Goal: Entertainment & Leisure: Consume media (video, audio)

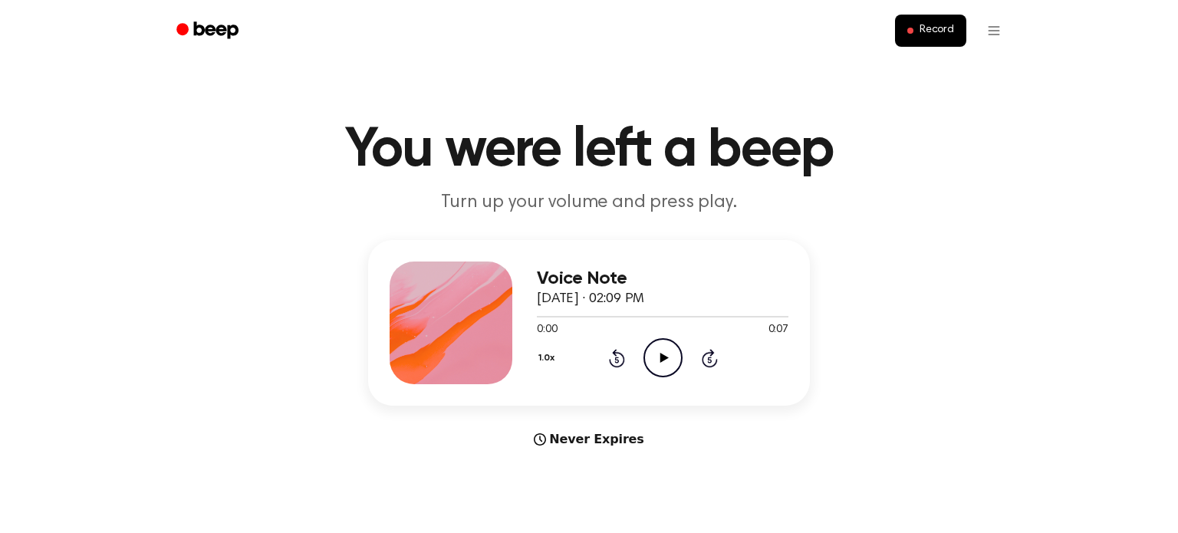
click at [662, 364] on icon "Play Audio" at bounding box center [663, 357] width 39 height 39
click at [661, 360] on icon at bounding box center [664, 358] width 8 height 10
click at [663, 360] on icon at bounding box center [664, 358] width 8 height 10
click at [667, 366] on icon "Play Audio" at bounding box center [663, 357] width 39 height 39
drag, startPoint x: 766, startPoint y: 318, endPoint x: 600, endPoint y: 315, distance: 166.5
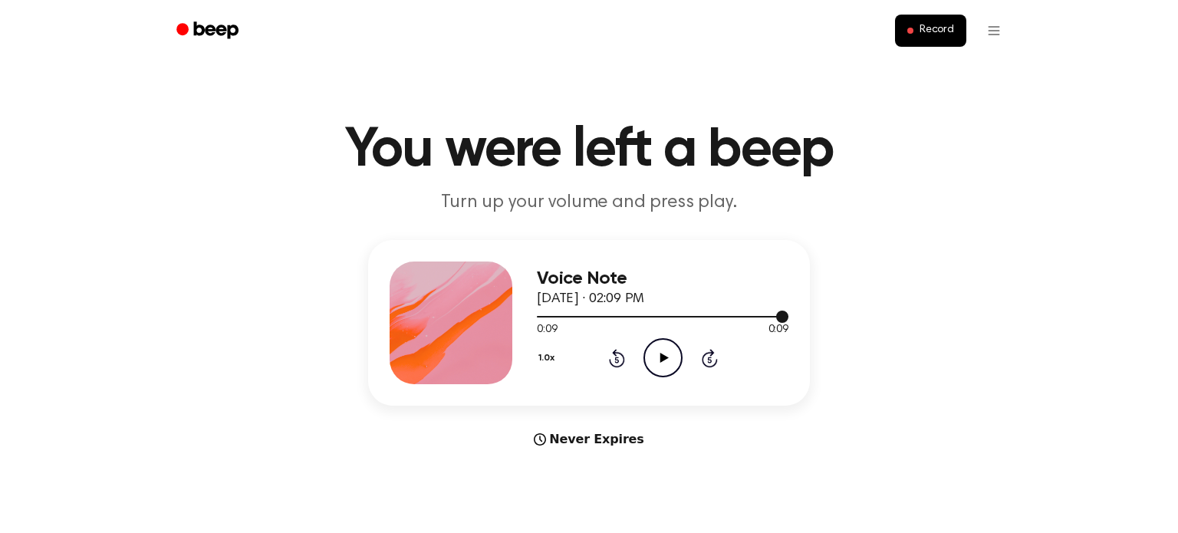
click at [600, 315] on div at bounding box center [663, 316] width 252 height 12
click at [660, 353] on icon "Play Audio" at bounding box center [663, 357] width 39 height 39
drag, startPoint x: 615, startPoint y: 318, endPoint x: 501, endPoint y: 306, distance: 114.2
click at [501, 306] on div "Voice Note September 29, 2025 · 02:09 PM 0:03 0:09 Your browser does not suppor…" at bounding box center [589, 323] width 442 height 166
click at [618, 332] on div "0:04 0:09" at bounding box center [663, 330] width 252 height 16
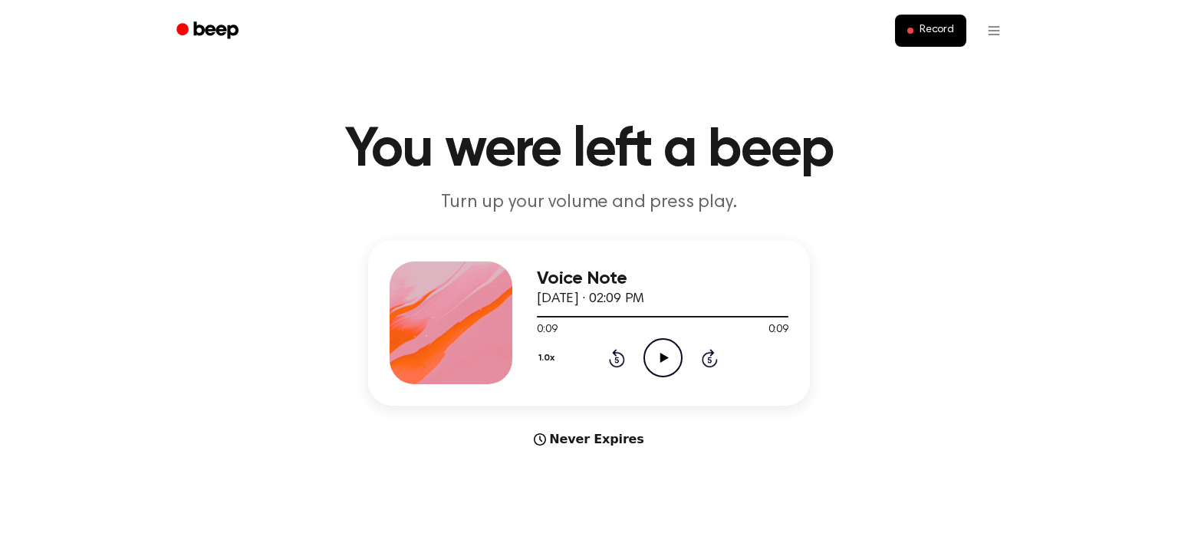
click at [663, 358] on icon at bounding box center [664, 358] width 8 height 10
click at [663, 358] on icon "Pause Audio" at bounding box center [663, 357] width 39 height 39
click at [666, 342] on icon "Play Audio" at bounding box center [663, 357] width 39 height 39
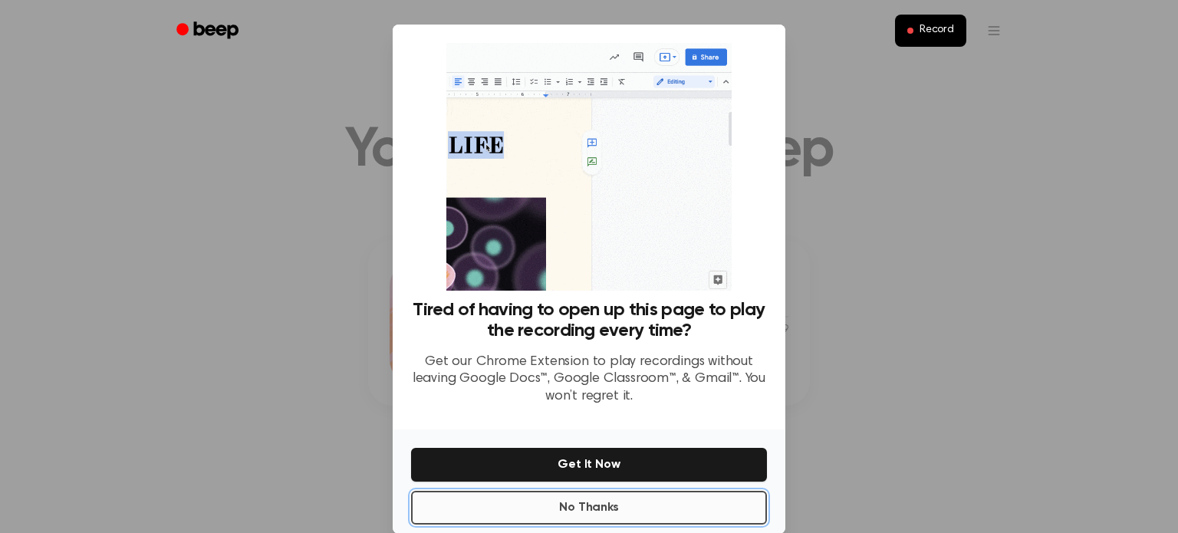
click at [657, 509] on button "No Thanks" at bounding box center [589, 508] width 356 height 34
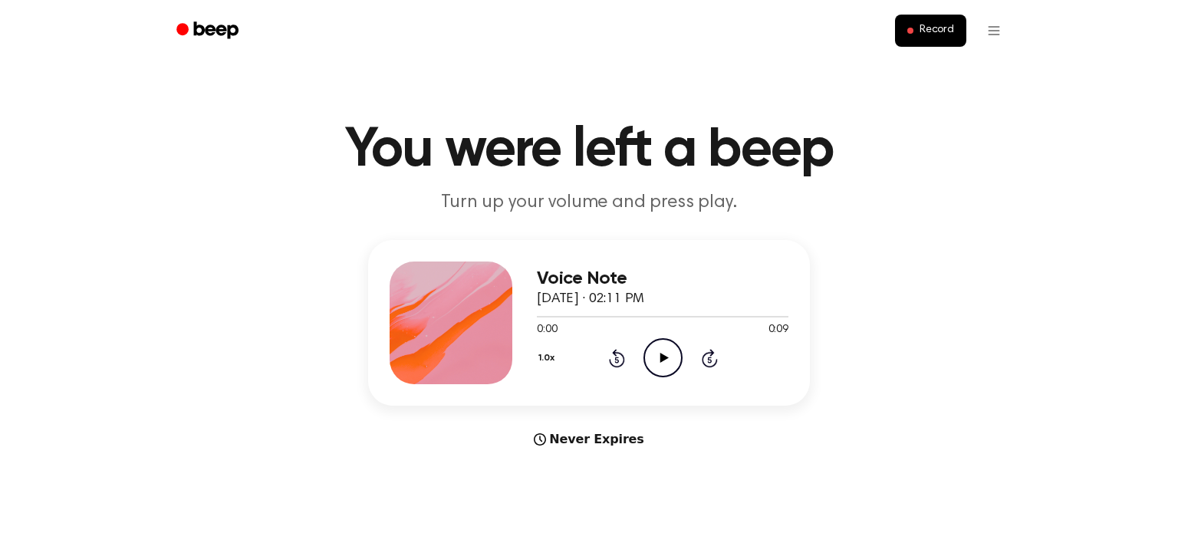
click at [672, 354] on icon "Play Audio" at bounding box center [663, 357] width 39 height 39
click at [666, 349] on icon "Play Audio" at bounding box center [663, 357] width 39 height 39
click at [664, 356] on icon at bounding box center [664, 358] width 8 height 10
click at [653, 361] on icon "Play Audio" at bounding box center [663, 357] width 39 height 39
click at [661, 360] on icon at bounding box center [664, 358] width 8 height 10
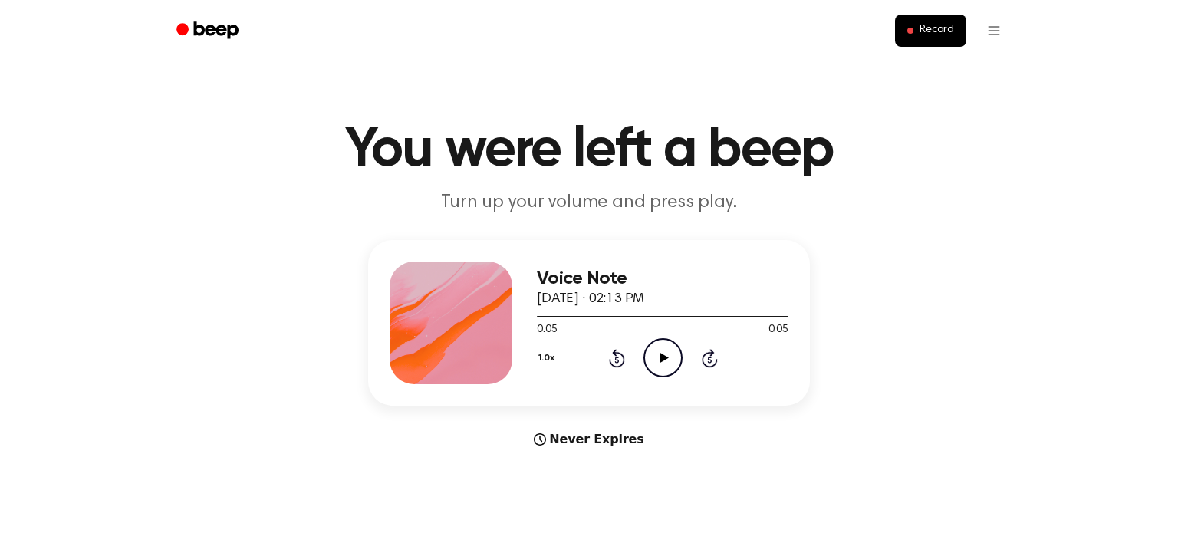
click at [662, 351] on icon "Play Audio" at bounding box center [663, 357] width 39 height 39
click at [662, 354] on icon "Play Audio" at bounding box center [663, 357] width 39 height 39
click at [662, 358] on icon at bounding box center [664, 358] width 8 height 10
click at [672, 363] on icon "Play Audio" at bounding box center [663, 357] width 39 height 39
click at [659, 346] on icon "Play Audio" at bounding box center [663, 357] width 39 height 39
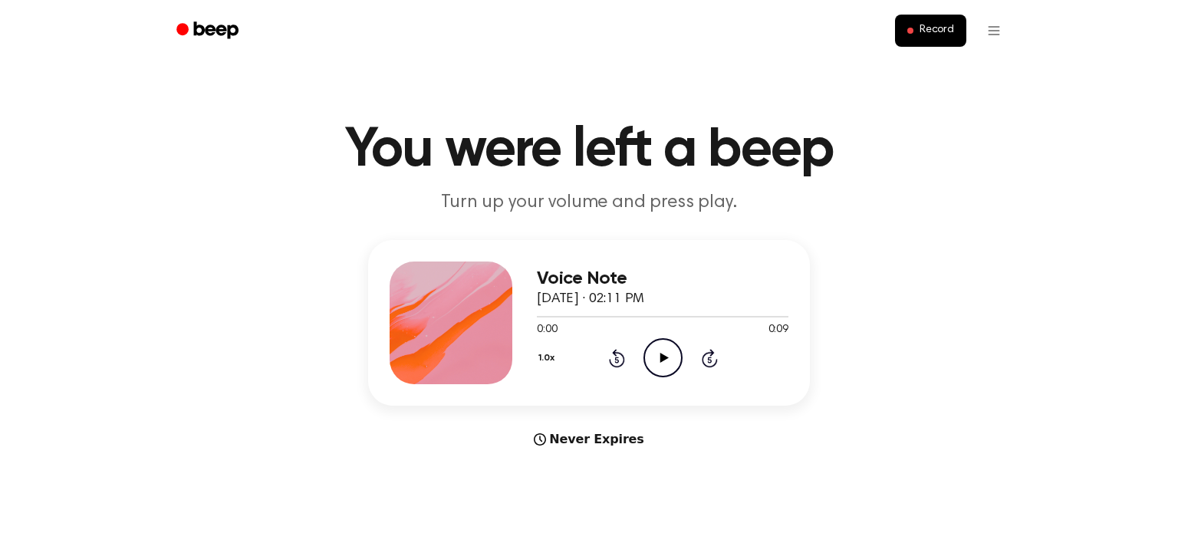
click at [659, 357] on icon "Play Audio" at bounding box center [663, 357] width 39 height 39
click at [663, 358] on icon at bounding box center [664, 358] width 8 height 10
click at [661, 356] on icon at bounding box center [664, 358] width 8 height 10
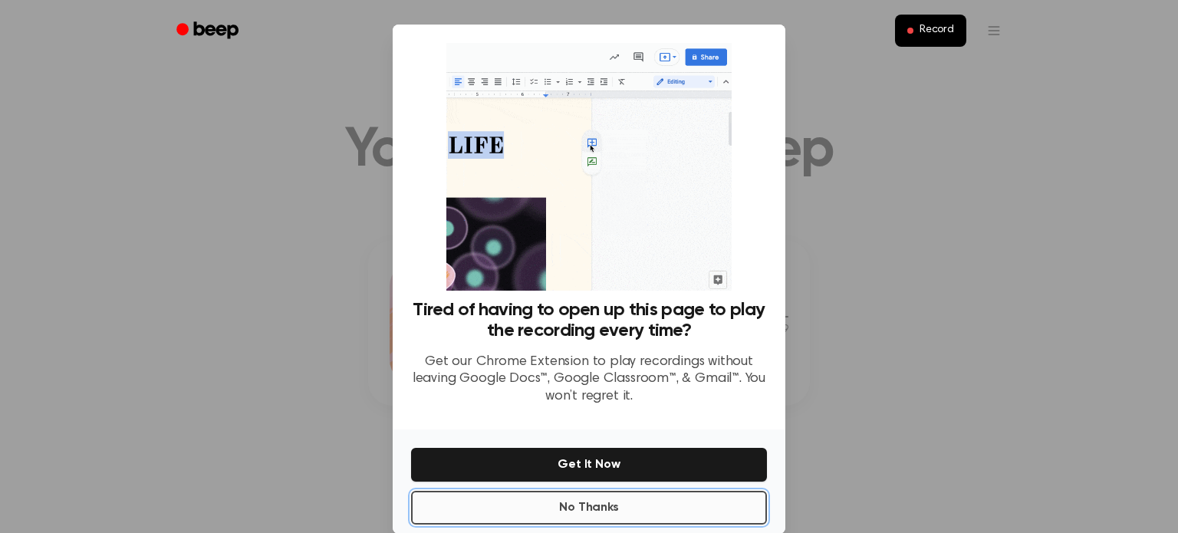
click at [688, 508] on button "No Thanks" at bounding box center [589, 508] width 356 height 34
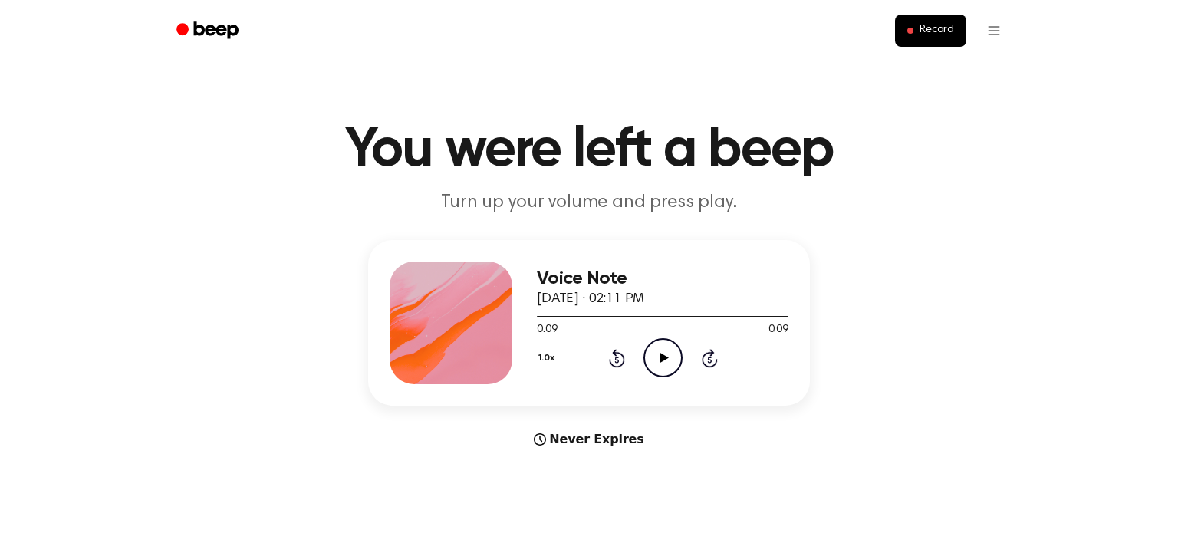
click at [668, 361] on icon "Play Audio" at bounding box center [663, 357] width 39 height 39
click at [660, 358] on icon at bounding box center [664, 358] width 8 height 10
click at [663, 358] on icon at bounding box center [664, 358] width 8 height 10
click at [661, 355] on icon at bounding box center [664, 358] width 8 height 10
click at [661, 355] on icon "Pause Audio" at bounding box center [663, 357] width 39 height 39
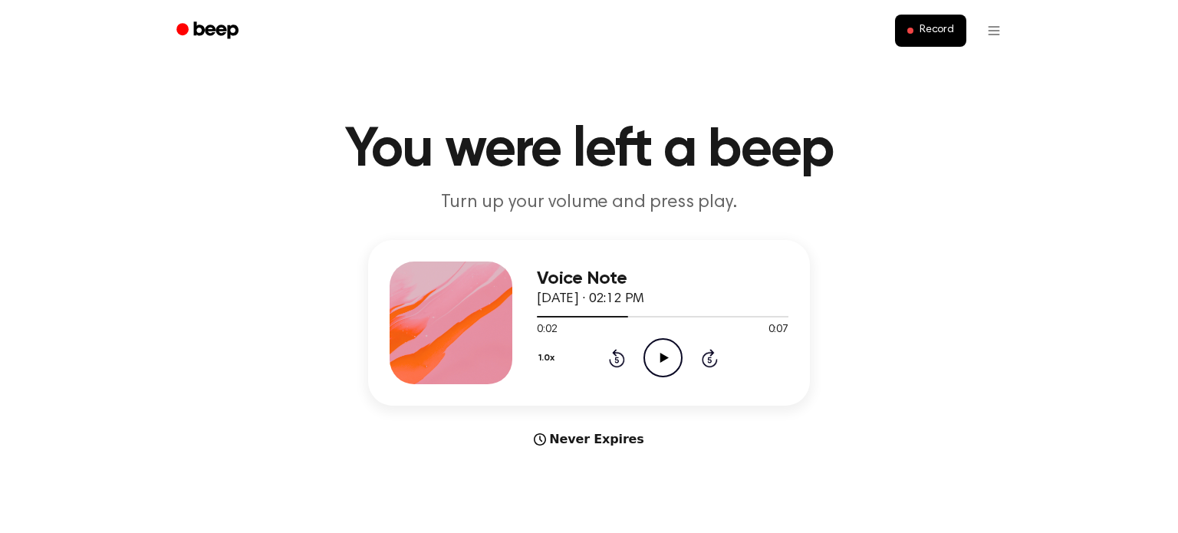
click at [661, 355] on icon at bounding box center [664, 358] width 8 height 10
click at [618, 358] on icon "Rewind 5 seconds" at bounding box center [616, 358] width 17 height 20
click at [706, 430] on div "Never Expires" at bounding box center [589, 439] width 442 height 18
click at [662, 358] on icon at bounding box center [664, 358] width 8 height 10
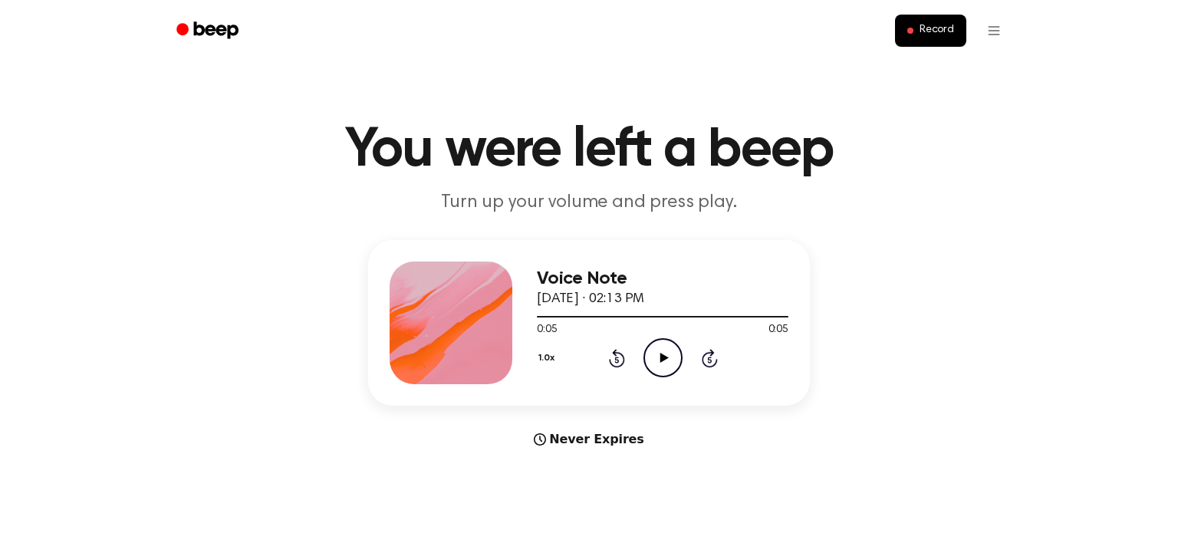
click at [662, 358] on icon at bounding box center [664, 358] width 8 height 10
